Goal: Complete application form

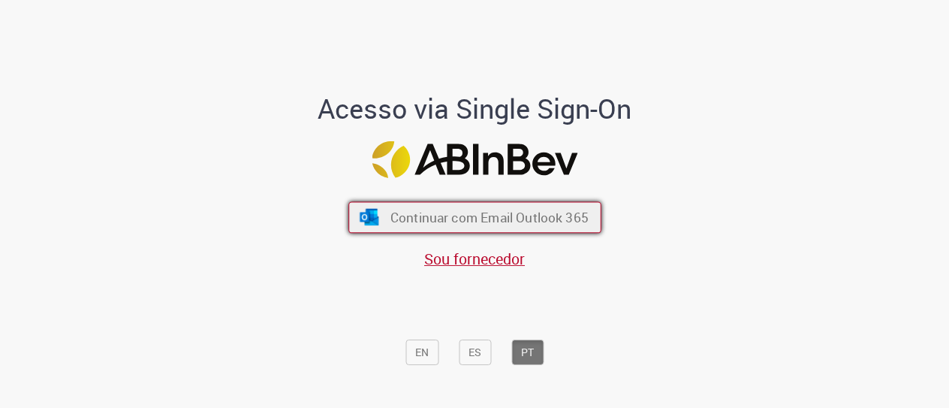
click at [462, 215] on span "Continuar com Email Outlook 365" at bounding box center [489, 217] width 198 height 17
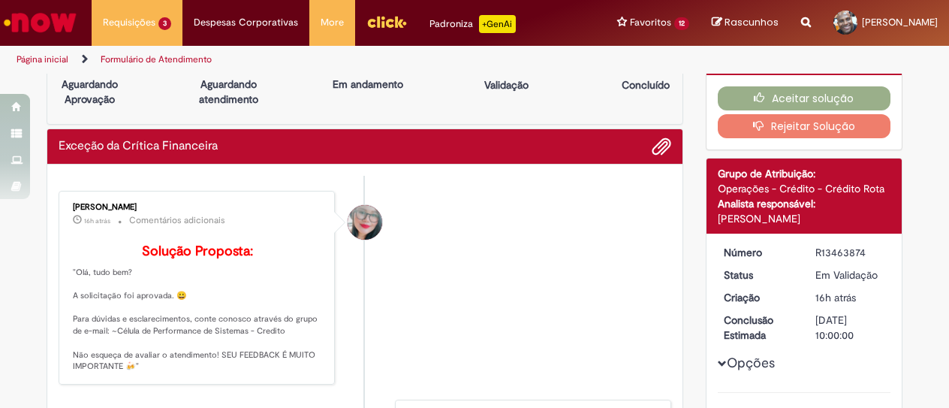
scroll to position [26, 0]
